Goal: Information Seeking & Learning: Learn about a topic

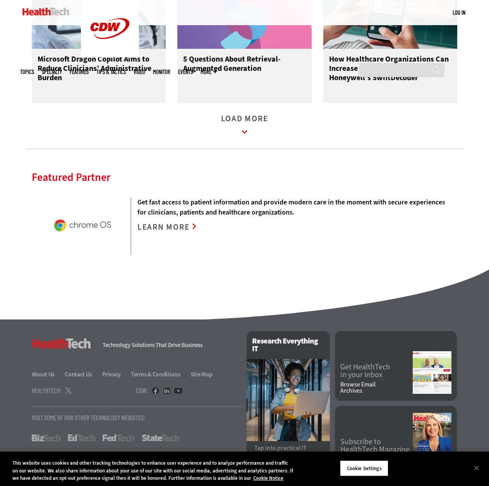
scroll to position [1365, 0]
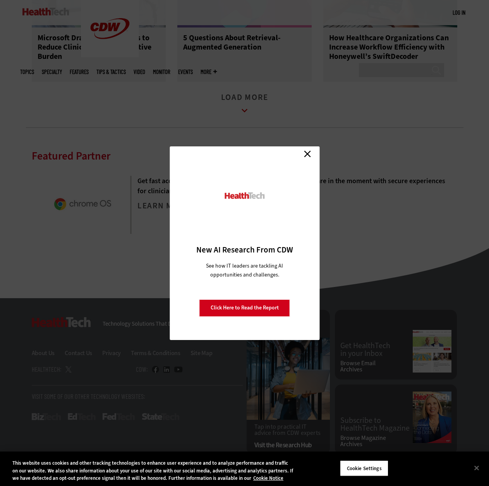
click at [312, 152] on link "Close" at bounding box center [308, 154] width 12 height 12
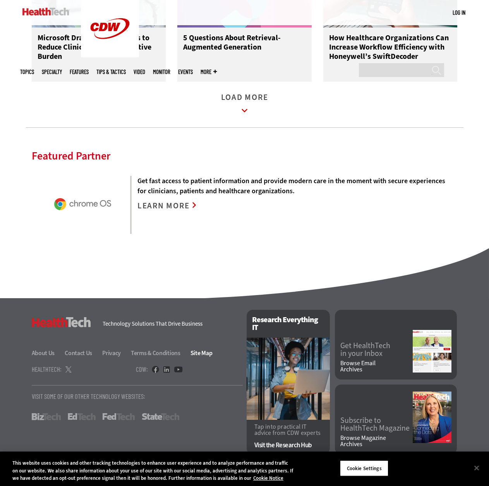
click at [201, 356] on link "Site Map" at bounding box center [201, 353] width 22 height 8
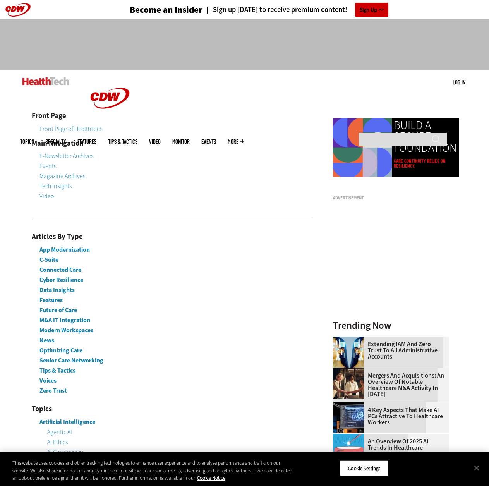
click at [244, 139] on span "More" at bounding box center [236, 142] width 16 height 6
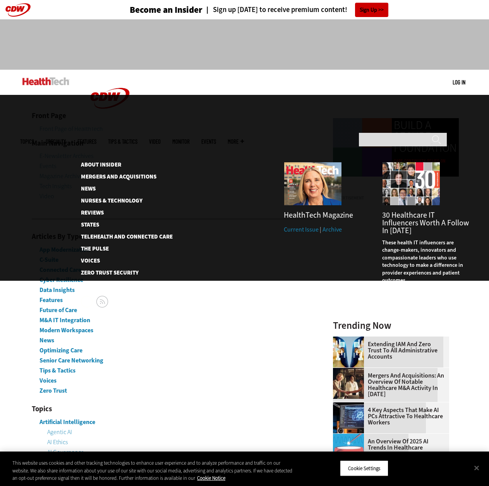
click at [244, 139] on span "More" at bounding box center [236, 142] width 16 height 6
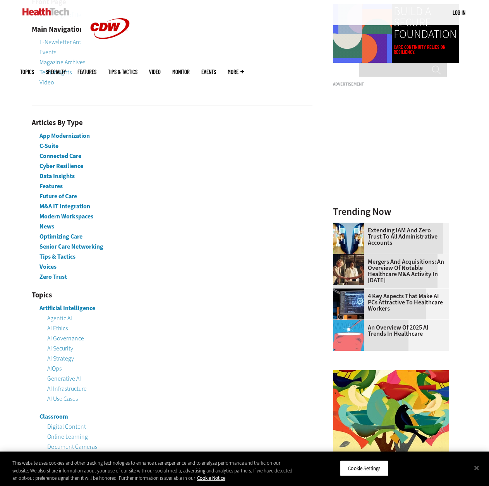
scroll to position [116, 0]
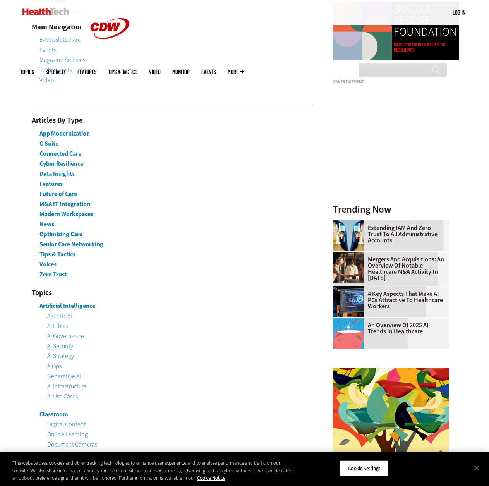
click at [45, 140] on link "C-Suite" at bounding box center [48, 143] width 19 height 8
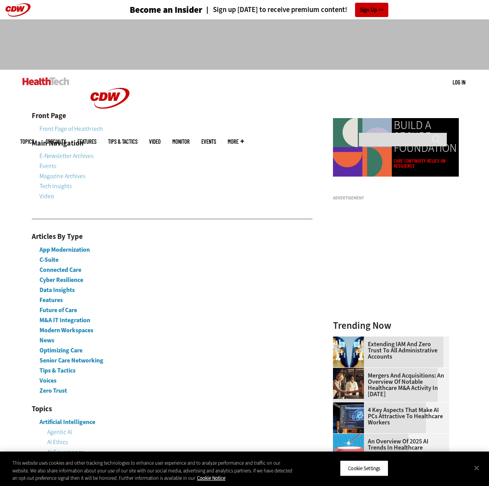
click at [13, 14] on header "Become an Insider Sign up today to receive premium content! Sign Up" at bounding box center [244, 9] width 489 height 19
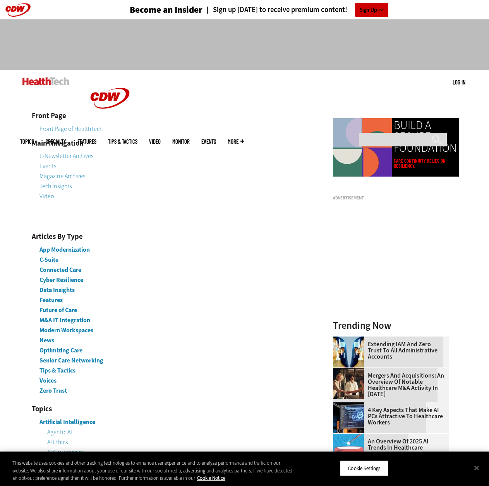
click at [43, 85] on img at bounding box center [45, 81] width 47 height 8
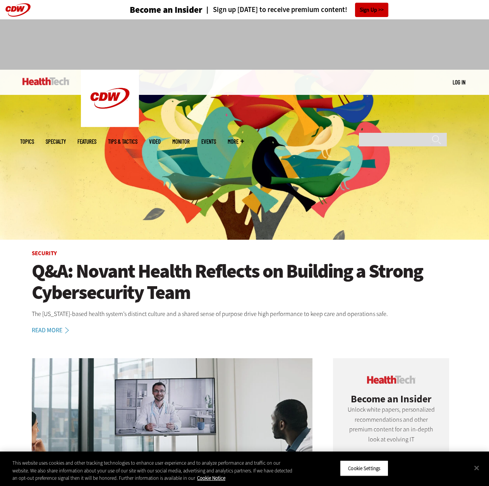
click at [0, 19] on link at bounding box center [0, 19] width 0 height 0
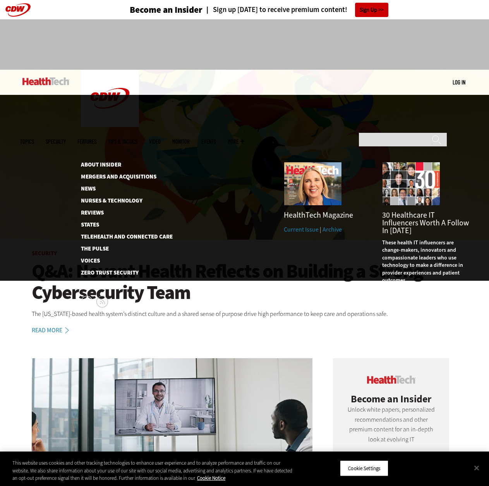
click at [244, 139] on span "More" at bounding box center [236, 142] width 16 height 6
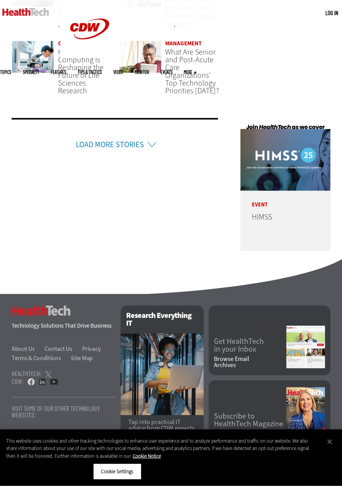
scroll to position [1716, 0]
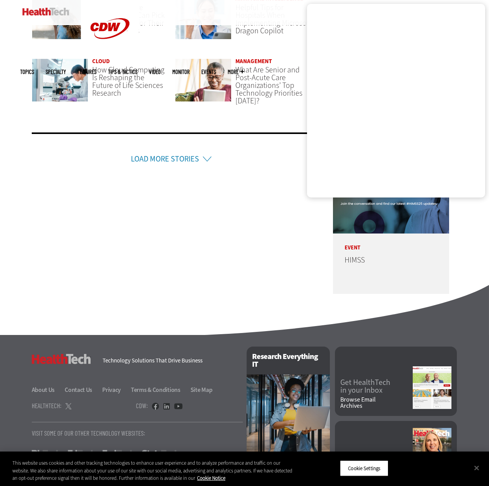
scroll to position [1712, 0]
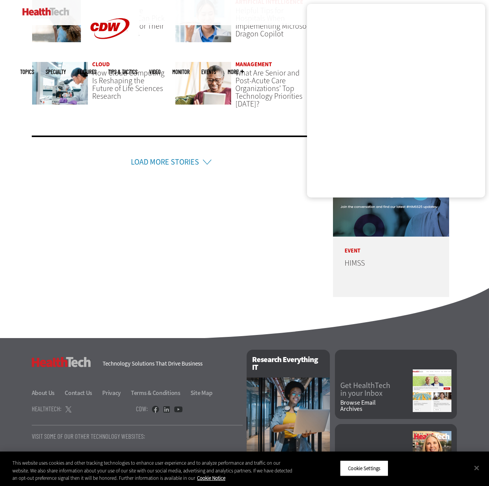
click at [257, 215] on div "Keep Reading Patient-Centered Care 9 Ways Modern CMUs Are Rewiring Patient Moni…" at bounding box center [244, 103] width 449 height 412
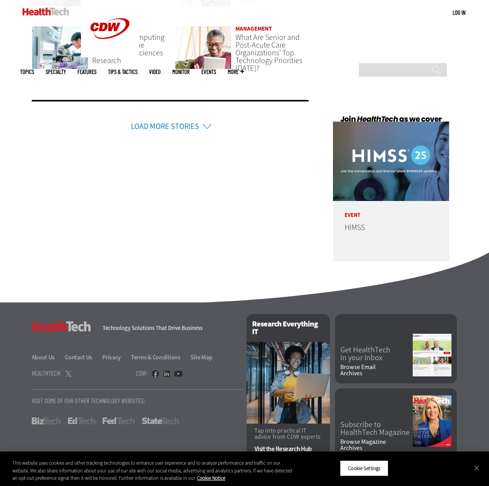
scroll to position [1751, 0]
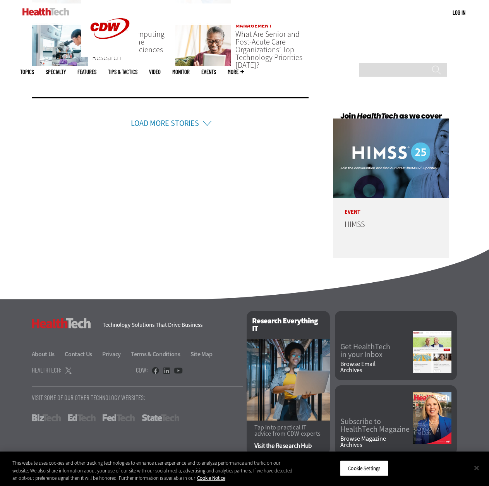
drag, startPoint x: 476, startPoint y: 468, endPoint x: 469, endPoint y: 466, distance: 6.9
click at [342, 468] on button "Close" at bounding box center [476, 467] width 17 height 17
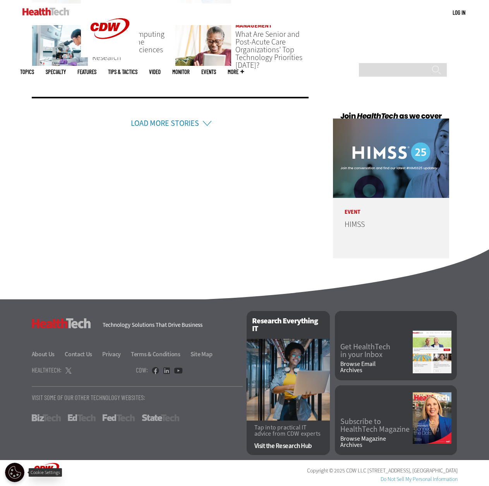
click at [17, 475] on button "Open Preferences" at bounding box center [14, 472] width 19 height 19
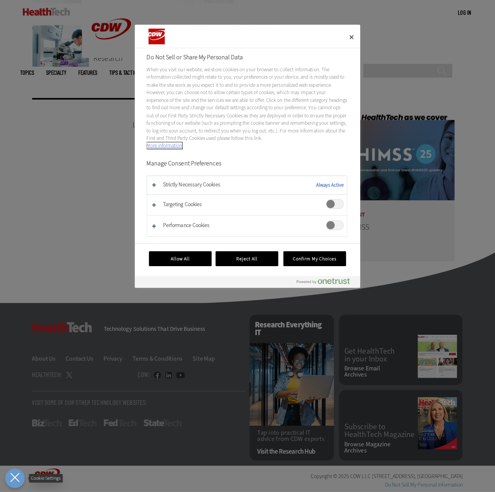
scroll to position [1747, 0]
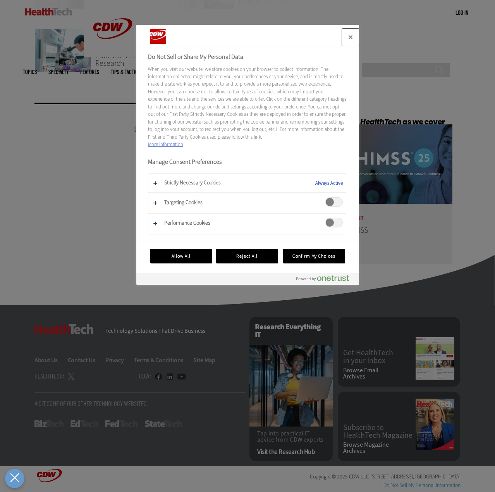
click at [342, 36] on button "Close" at bounding box center [350, 37] width 17 height 17
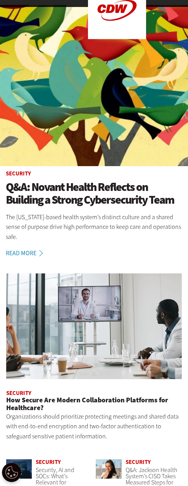
scroll to position [0, 0]
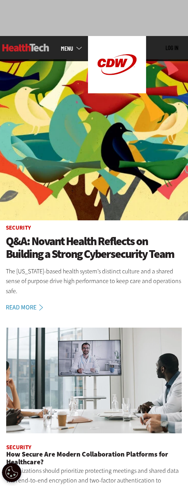
click at [69, 51] on link "MENU" at bounding box center [74, 48] width 27 height 6
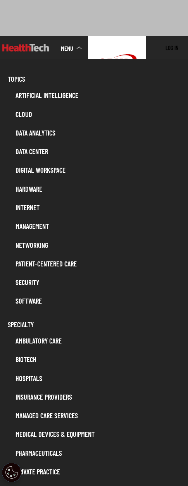
click at [39, 95] on link "Artificial Intelligence" at bounding box center [98, 95] width 172 height 15
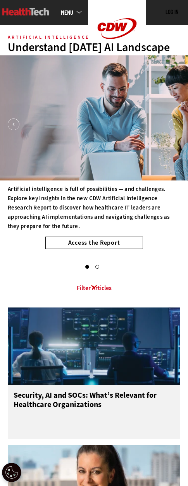
click at [28, 17] on link at bounding box center [25, 11] width 47 height 23
